Goal: Task Accomplishment & Management: Manage account settings

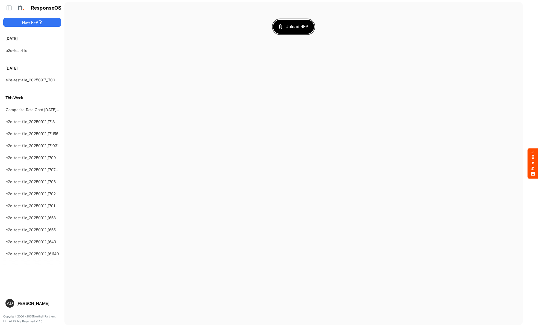
click at [294, 26] on span "Upload RFP" at bounding box center [293, 26] width 29 height 7
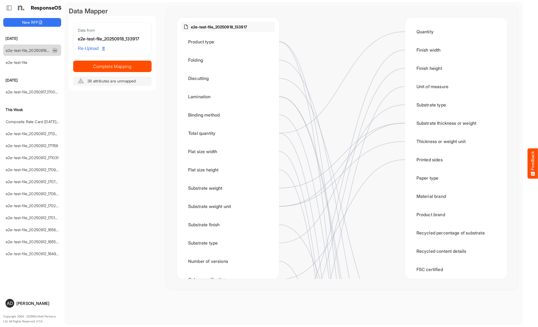
click at [55, 50] on span "dropdownbutton" at bounding box center [54, 51] width 3 height 4
click at [69, 67] on li "Delete" at bounding box center [68, 67] width 33 height 8
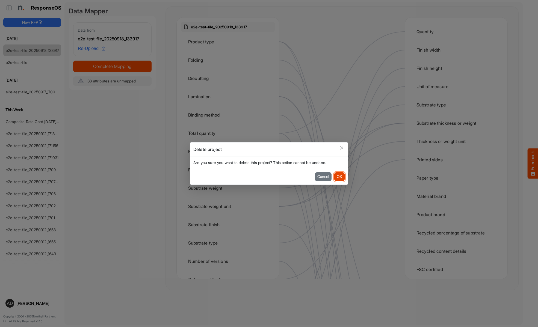
click at [339, 177] on button "OK" at bounding box center [339, 176] width 10 height 9
